Goal: Book appointment/travel/reservation

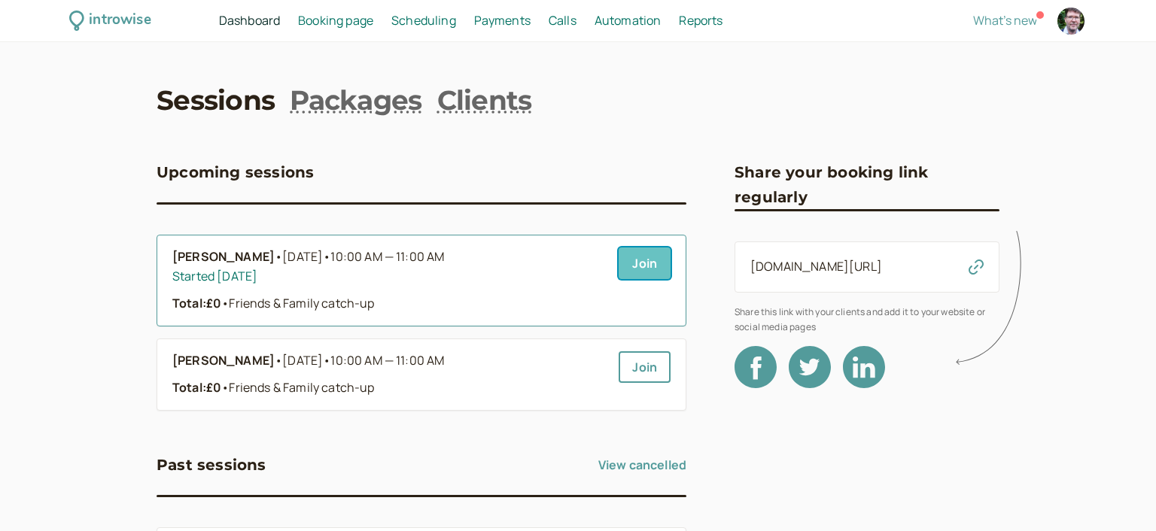
click at [645, 263] on link "Join" at bounding box center [645, 264] width 52 height 32
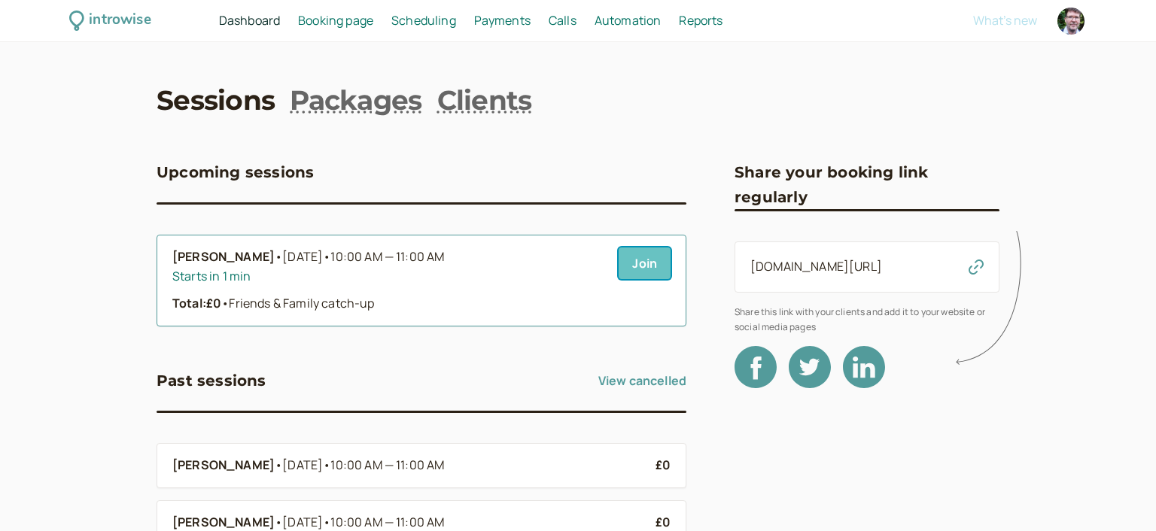
click at [652, 260] on link "Join" at bounding box center [645, 264] width 52 height 32
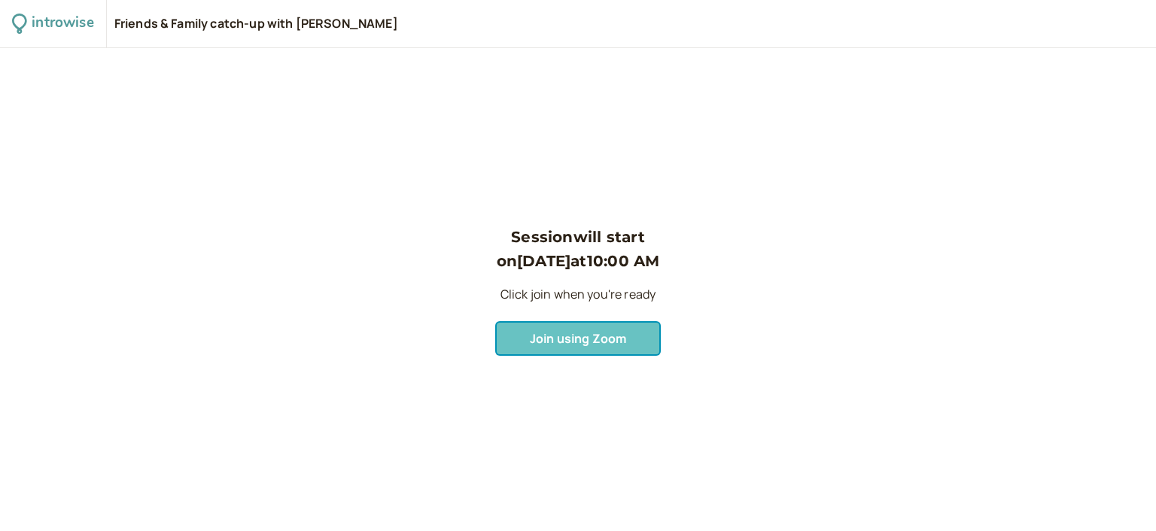
click at [575, 346] on span "Join using Zoom" at bounding box center [578, 338] width 96 height 17
